Goal: Task Accomplishment & Management: Manage account settings

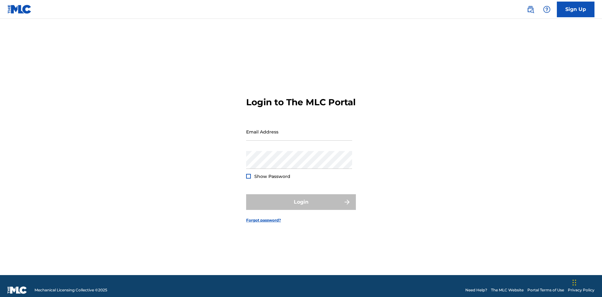
scroll to position [8, 0]
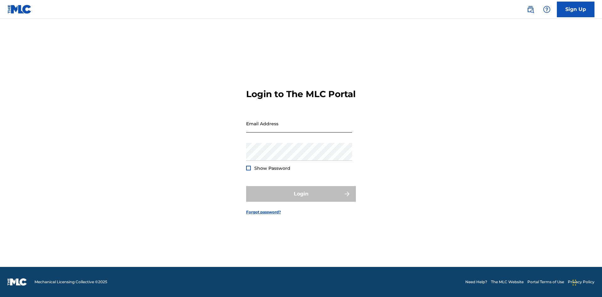
click at [299, 129] on input "Email Address" at bounding box center [299, 124] width 106 height 18
type input "[EMAIL_ADDRESS][DOMAIN_NAME]"
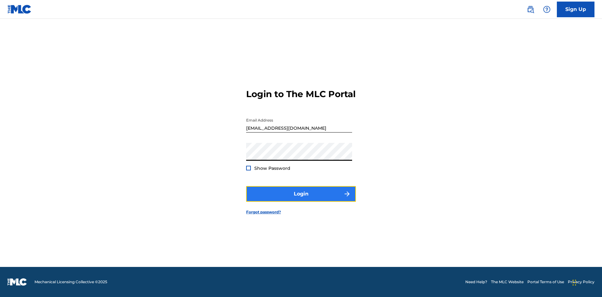
click at [301, 199] on button "Login" at bounding box center [301, 194] width 110 height 16
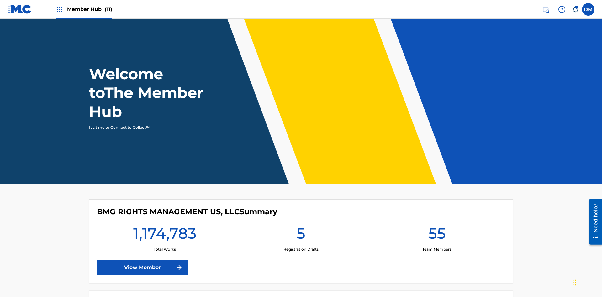
click at [89, 9] on span "Member Hub (11)" at bounding box center [89, 9] width 45 height 7
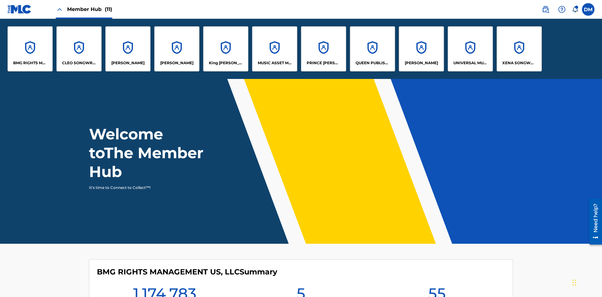
scroll to position [23, 0]
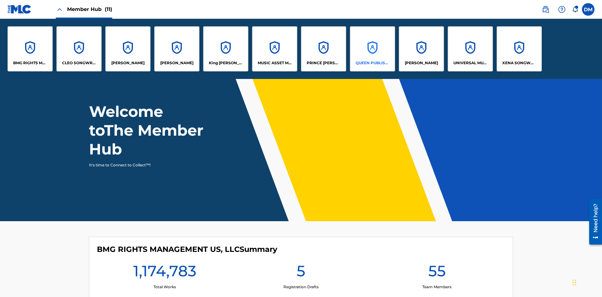
click at [372, 63] on p "QUEEN PUBLISHA" at bounding box center [373, 63] width 34 height 6
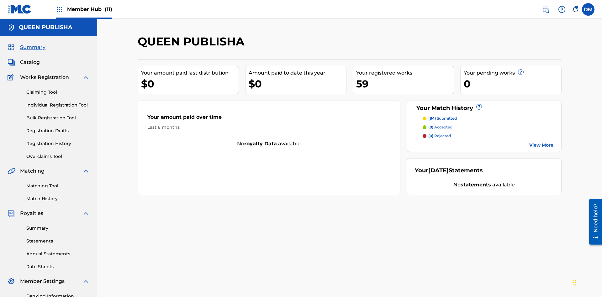
scroll to position [92, 0]
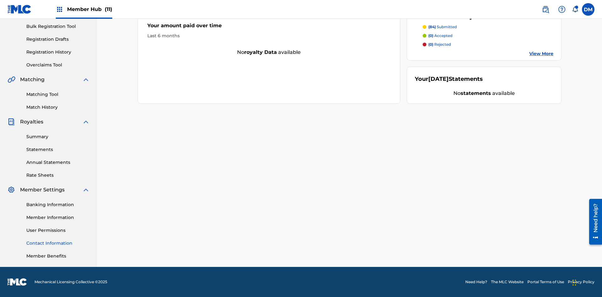
click at [58, 243] on link "Contact Information" at bounding box center [57, 243] width 63 height 7
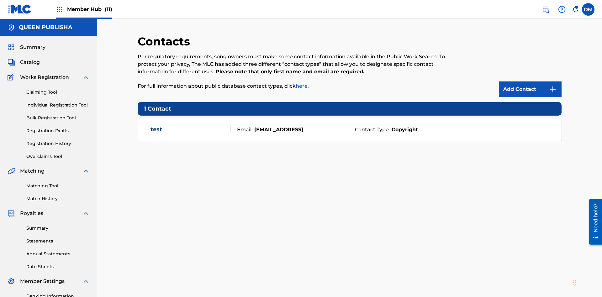
click at [89, 9] on span "Member Hub (11)" at bounding box center [89, 9] width 45 height 7
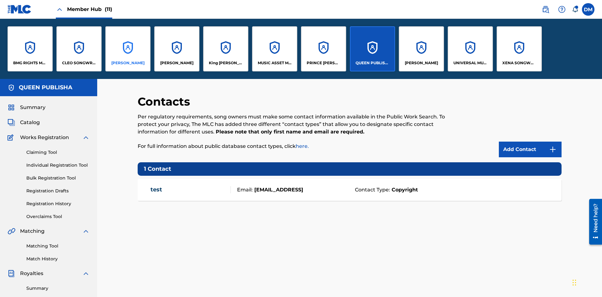
click at [128, 63] on p "[PERSON_NAME]" at bounding box center [127, 63] width 33 height 6
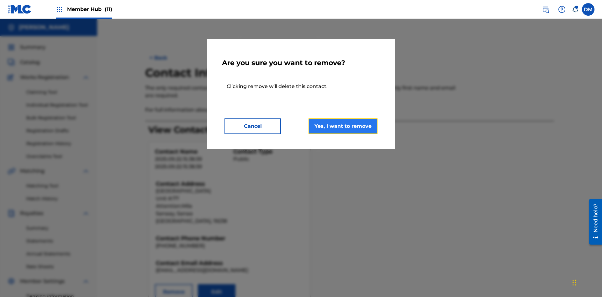
click at [343, 126] on button "Yes, I want to remove" at bounding box center [342, 127] width 69 height 16
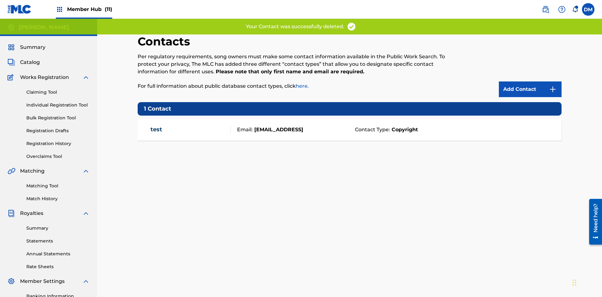
click at [89, 9] on span "Member Hub (11)" at bounding box center [89, 9] width 45 height 7
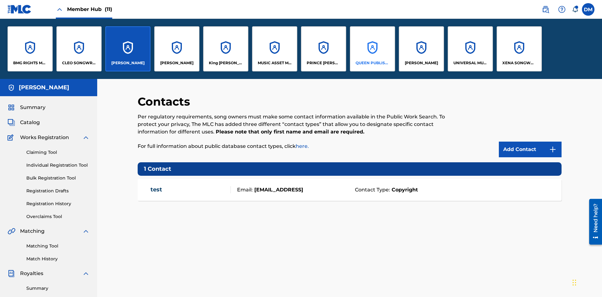
click at [372, 63] on p "QUEEN PUBLISHA" at bounding box center [373, 63] width 34 height 6
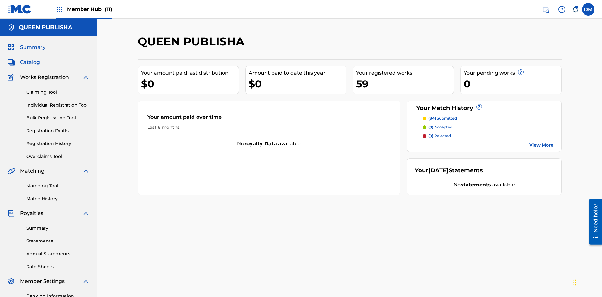
click at [30, 59] on span "Catalog" at bounding box center [30, 63] width 20 height 8
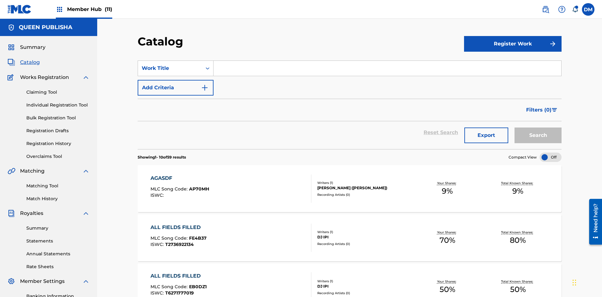
click at [387, 61] on input "Search Form" at bounding box center [387, 68] width 348 height 15
type input "MULTIPLE PUBLISHERS NO ADMINISTRATORS"
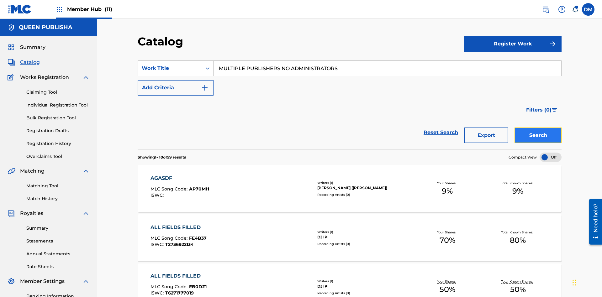
click at [538, 128] on button "Search" at bounding box center [537, 136] width 47 height 16
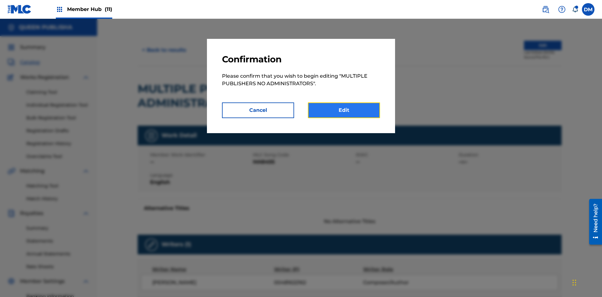
click at [344, 110] on link "Edit" at bounding box center [344, 111] width 72 height 16
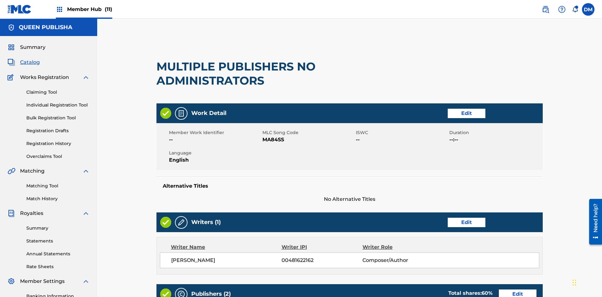
click at [89, 9] on span "Member Hub (11)" at bounding box center [89, 9] width 45 height 7
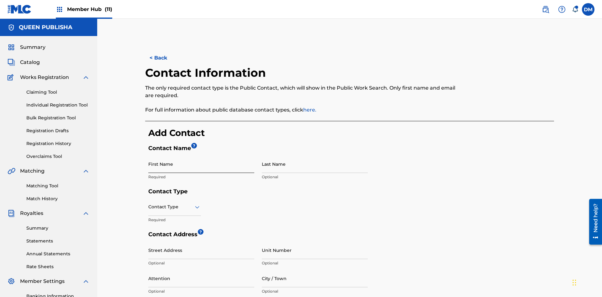
click at [201, 155] on input "First Name" at bounding box center [201, 164] width 106 height 18
type input "2025.09.23.04.36.08"
click at [315, 155] on input "Last Name" at bounding box center [315, 164] width 106 height 18
type input "2025.09.23.04.36.08"
click at [149, 204] on input "text" at bounding box center [148, 207] width 1 height 7
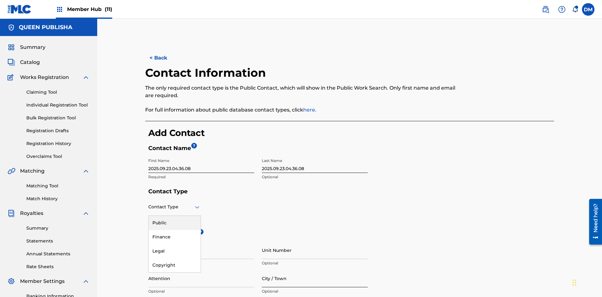
click at [175, 216] on div "Public" at bounding box center [175, 223] width 52 height 14
click at [315, 270] on input "City / Town" at bounding box center [315, 279] width 106 height 18
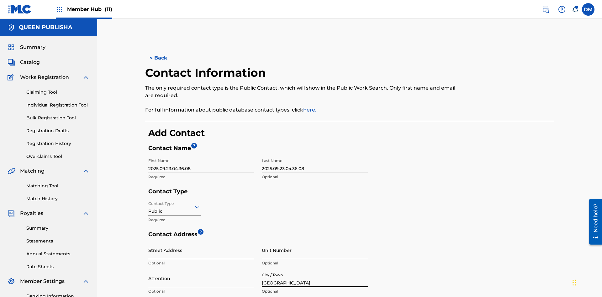
type input "Oaxaca"
click at [201, 241] on input "Street Address" at bounding box center [201, 250] width 106 height 18
type input "MATAMOROS 13"
click at [315, 241] on input "Unit Number" at bounding box center [315, 250] width 106 height 18
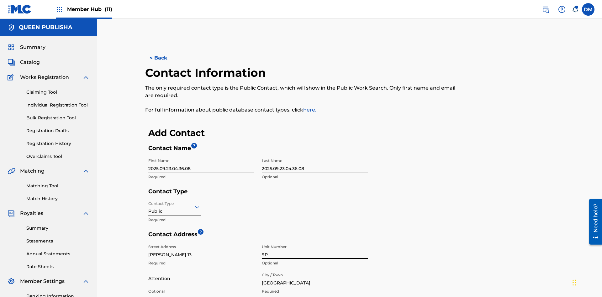
type input "9P"
click at [201, 270] on input "Attention" at bounding box center [201, 279] width 106 height 18
type input "Jose"
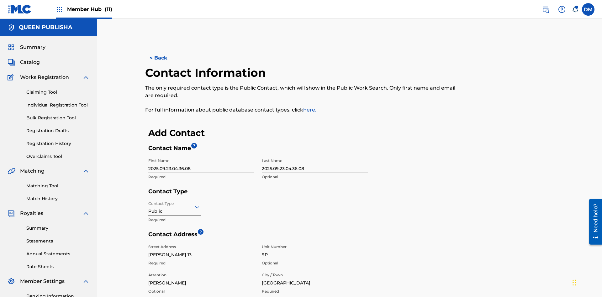
type input "Oaxaca"
type input "68080"
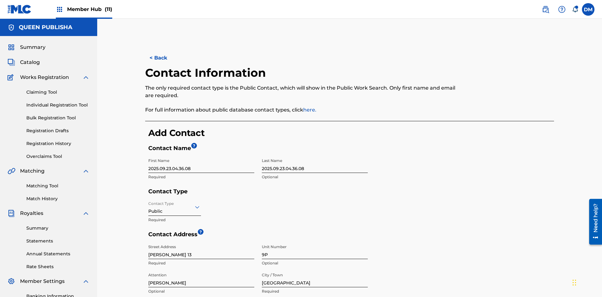
type input "951"
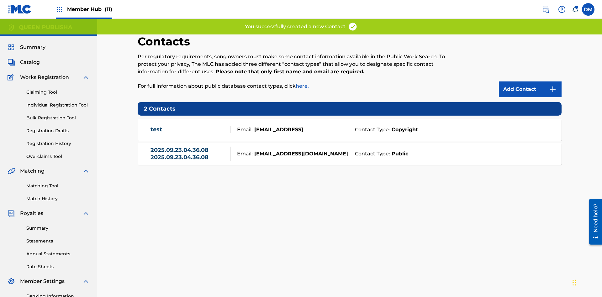
click at [89, 9] on span "Member Hub (11)" at bounding box center [89, 9] width 45 height 7
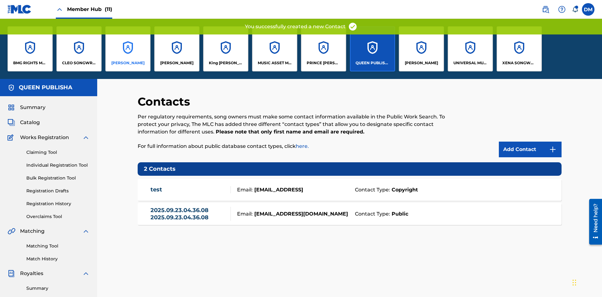
click at [128, 63] on p "ELVIS COSTELLO" at bounding box center [127, 63] width 33 height 6
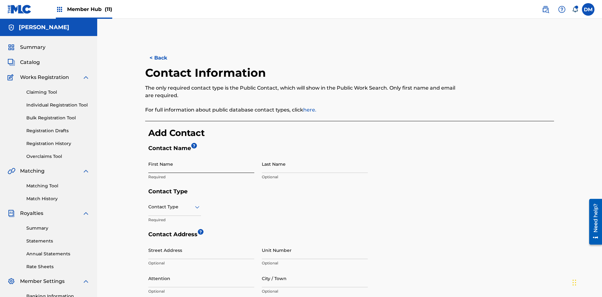
click at [201, 155] on input "First Name" at bounding box center [201, 164] width 106 height 18
type input "2025.09.23.04.37.14"
click at [315, 155] on input "Last Name" at bounding box center [315, 164] width 106 height 18
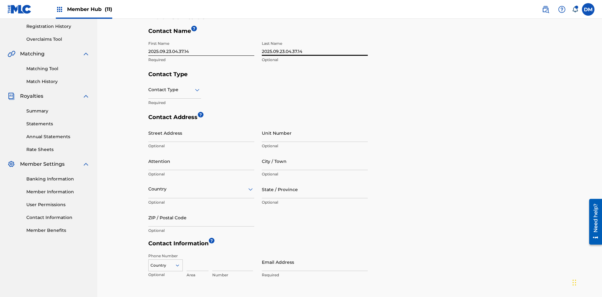
type input "2025.09.23.04.37.14"
click at [149, 87] on input "text" at bounding box center [148, 90] width 1 height 7
click at [175, 99] on div "Public" at bounding box center [175, 106] width 52 height 14
click at [315, 152] on input "City / Town" at bounding box center [315, 161] width 106 height 18
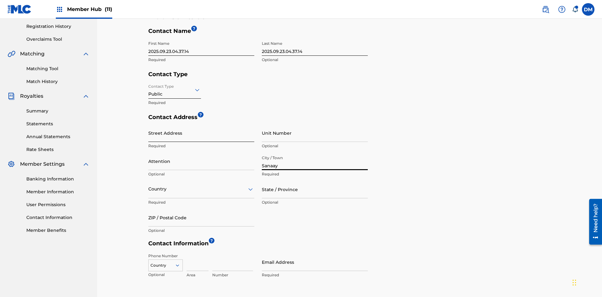
type input "Sanaay"
click at [201, 124] on input "Street Address" at bounding box center [201, 133] width 106 height 18
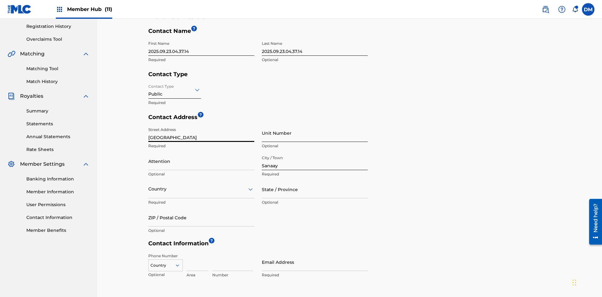
type input "North Ring Road"
click at [315, 124] on input "Unit Number" at bounding box center [315, 133] width 106 height 18
type input "77"
click at [201, 152] on input "Attention" at bounding box center [201, 161] width 106 height 18
type input "Mila"
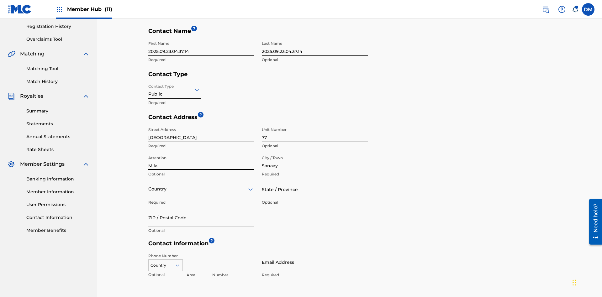
click at [149, 186] on input "text" at bounding box center [148, 189] width 1 height 7
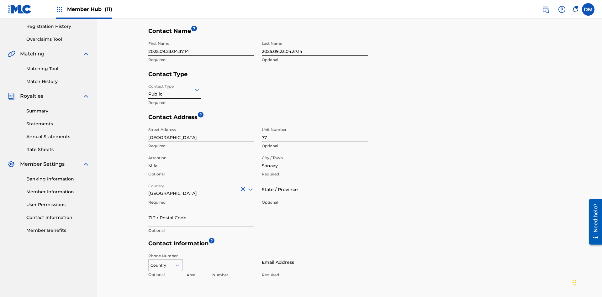
click at [315, 181] on input "State / Province" at bounding box center [315, 190] width 106 height 18
type input "Sanaa"
click at [201, 209] on input "ZIP / Postal Code" at bounding box center [201, 218] width 106 height 18
type input "19238"
click at [180, 263] on icon at bounding box center [178, 266] width 6 height 6
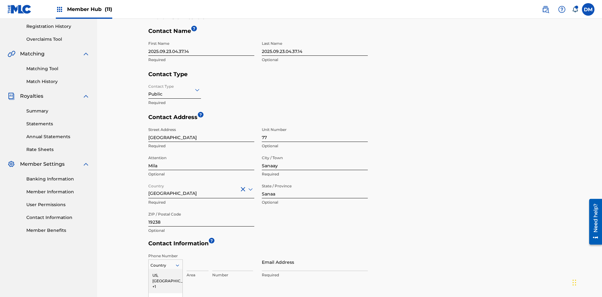
click at [198, 253] on input at bounding box center [198, 262] width 22 height 18
type input "02"
click at [233, 253] on input at bounding box center [232, 262] width 41 height 18
type input "255435"
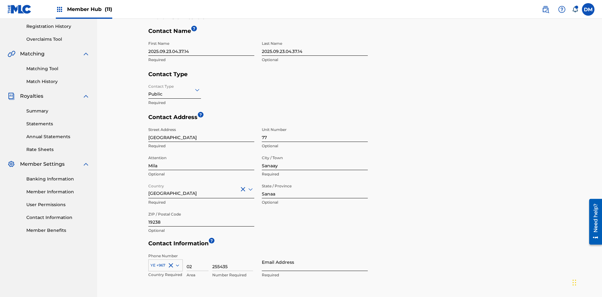
click at [315, 253] on input "Email Address" at bounding box center [315, 262] width 106 height 18
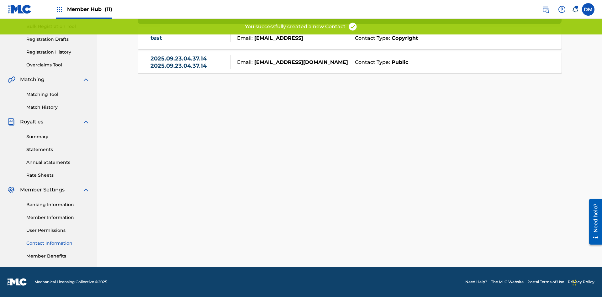
click at [89, 9] on span "Member Hub (11)" at bounding box center [89, 9] width 45 height 7
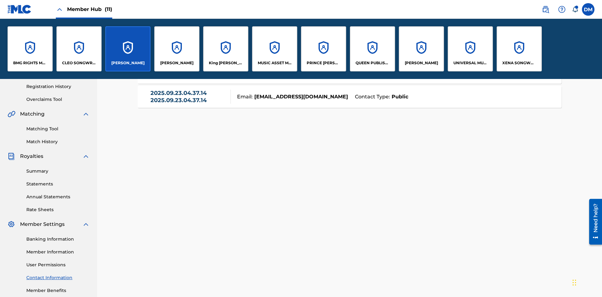
click at [128, 63] on p "ELVIS COSTELLO" at bounding box center [127, 63] width 33 height 6
click at [30, 9] on span "Catalog" at bounding box center [30, 6] width 20 height 8
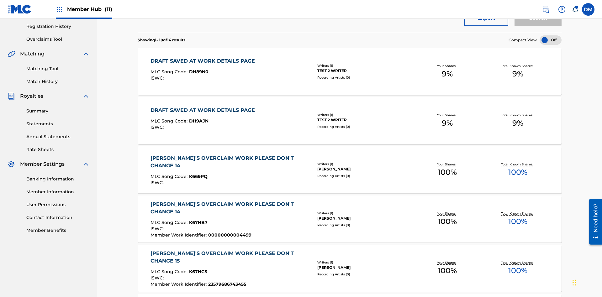
type input "MULTIPLE PUBLISHERS NO ADMINISTRATORS"
click at [538, 26] on button "Search" at bounding box center [537, 18] width 47 height 16
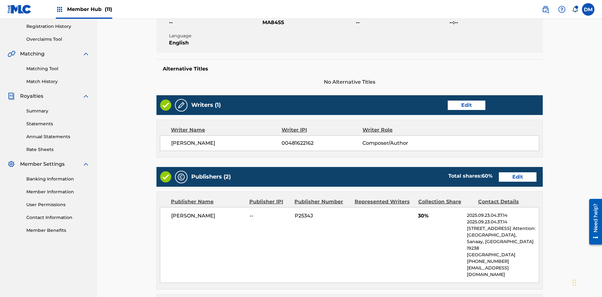
click at [89, 9] on span "Member Hub (11)" at bounding box center [89, 9] width 45 height 7
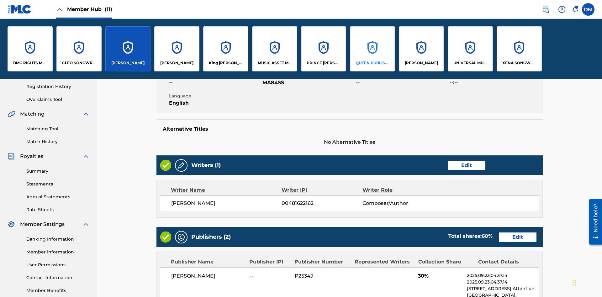
click at [372, 63] on p "QUEEN PUBLISHA" at bounding box center [373, 63] width 34 height 6
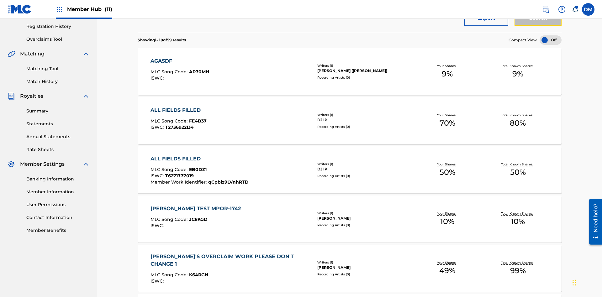
click at [538, 26] on button "Search" at bounding box center [537, 18] width 47 height 16
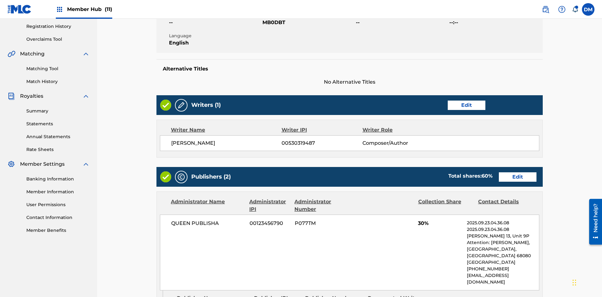
click at [89, 9] on span "Member Hub (11)" at bounding box center [89, 9] width 45 height 7
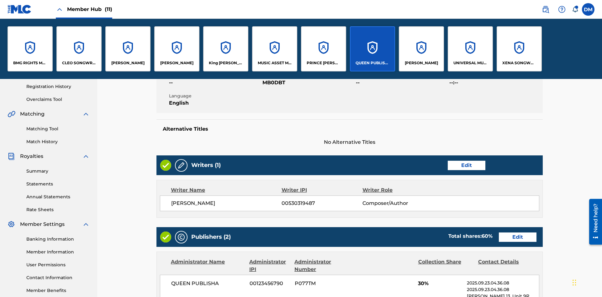
click at [372, 63] on p "QUEEN PUBLISHA" at bounding box center [373, 63] width 34 height 6
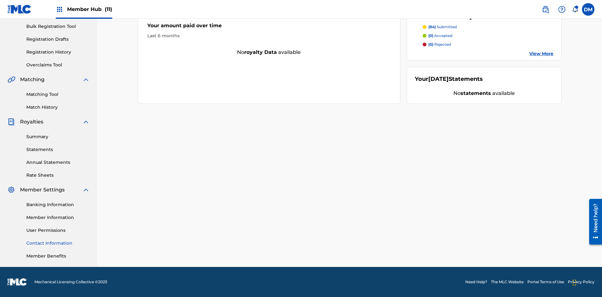
click at [58, 243] on link "Contact Information" at bounding box center [57, 243] width 63 height 7
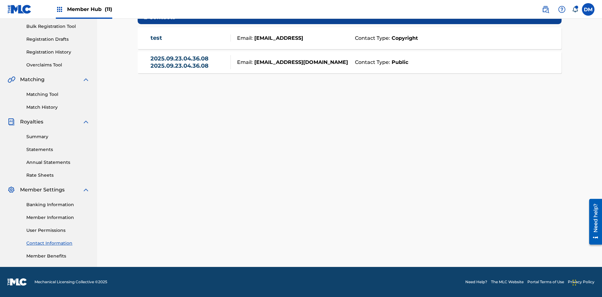
click at [398, 62] on strong "Public" at bounding box center [399, 63] width 18 height 8
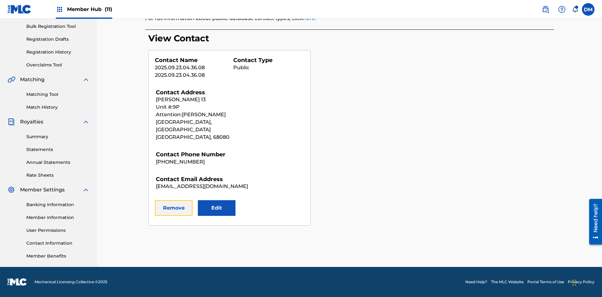
click at [174, 201] on button "Remove" at bounding box center [174, 208] width 38 height 16
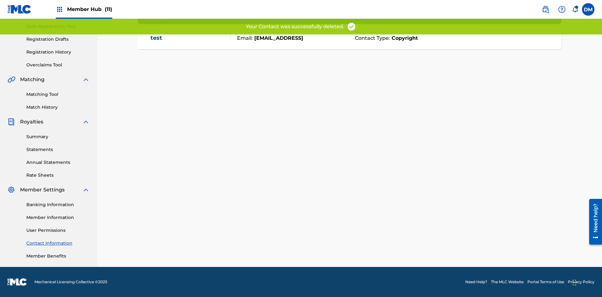
click at [89, 9] on span "Member Hub (11)" at bounding box center [89, 9] width 45 height 7
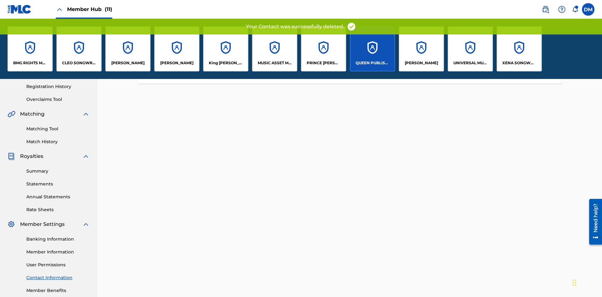
click at [372, 63] on p "QUEEN PUBLISHA" at bounding box center [373, 63] width 34 height 6
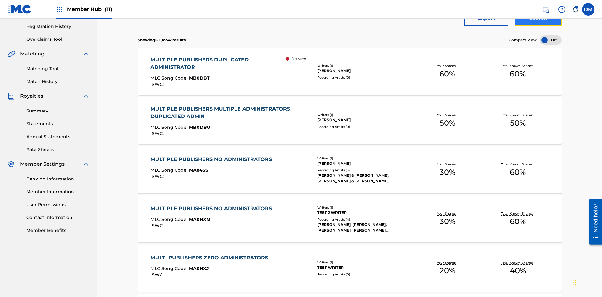
click at [538, 26] on button "Search" at bounding box center [537, 18] width 47 height 16
click at [198, 75] on span "MB0DBT" at bounding box center [199, 78] width 21 height 6
